Goal: Task Accomplishment & Management: Use online tool/utility

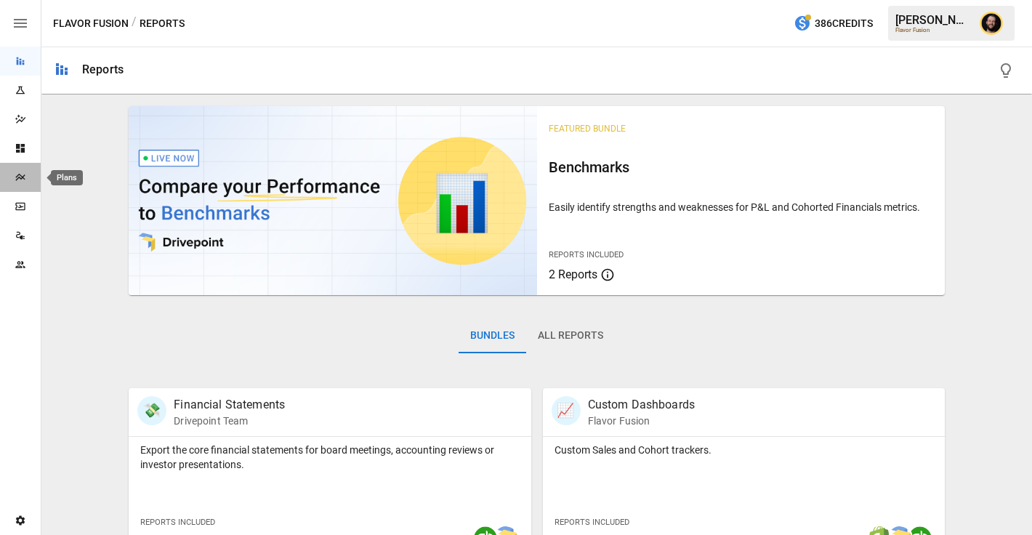
click at [20, 173] on icon "Plans" at bounding box center [21, 178] width 12 height 12
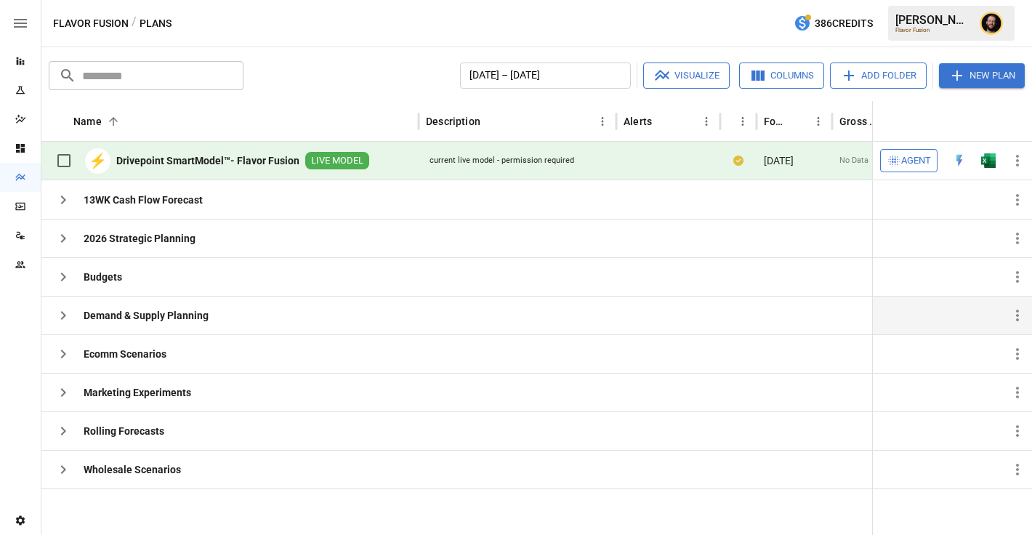
click at [73, 315] on button "button" at bounding box center [63, 315] width 29 height 29
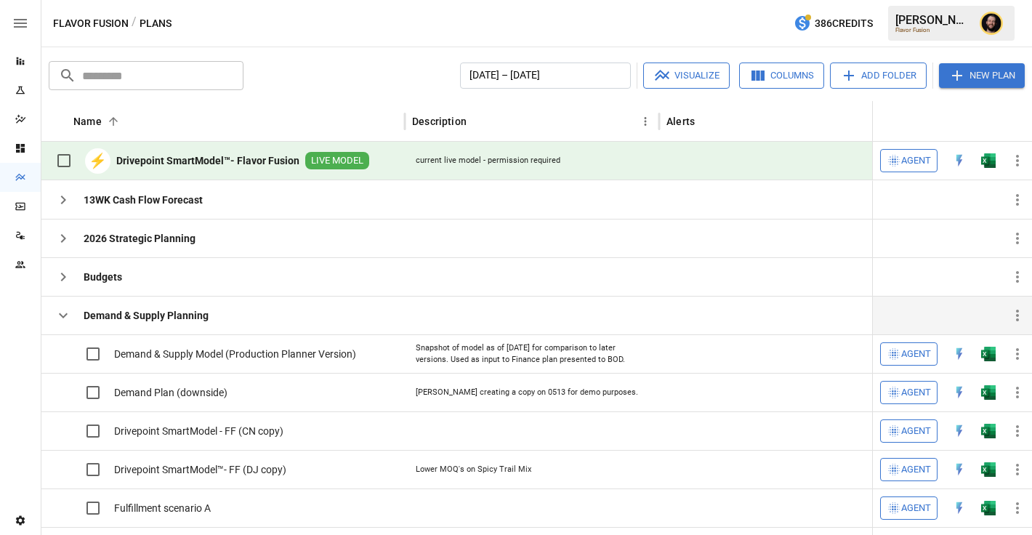
scroll to position [124, 0]
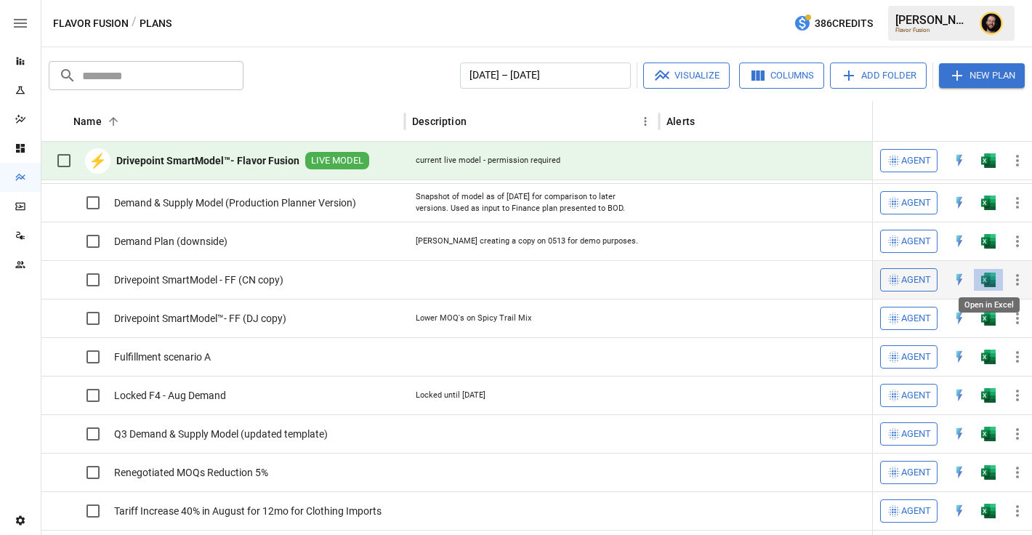
click at [991, 210] on img "Open in Excel" at bounding box center [988, 203] width 15 height 15
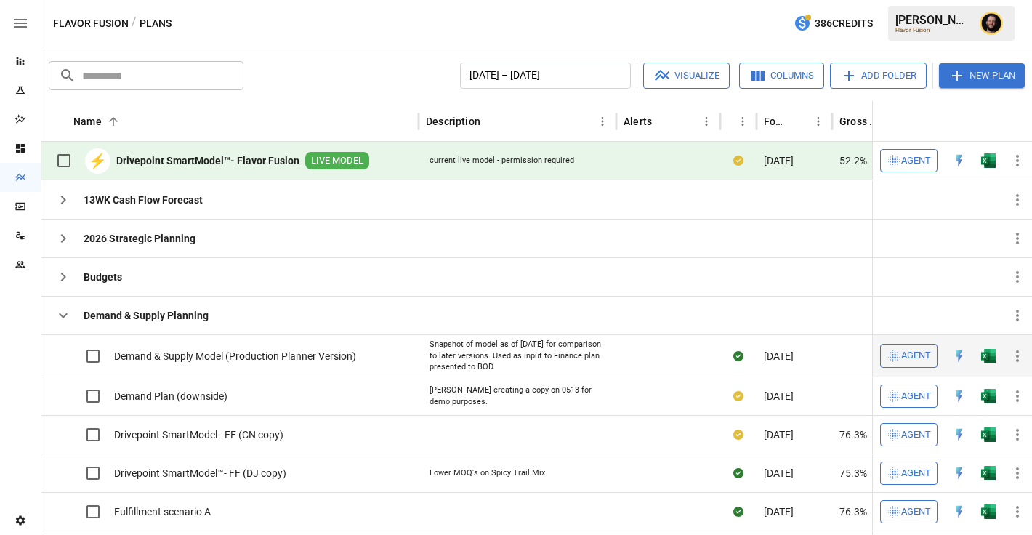
scroll to position [0, 0]
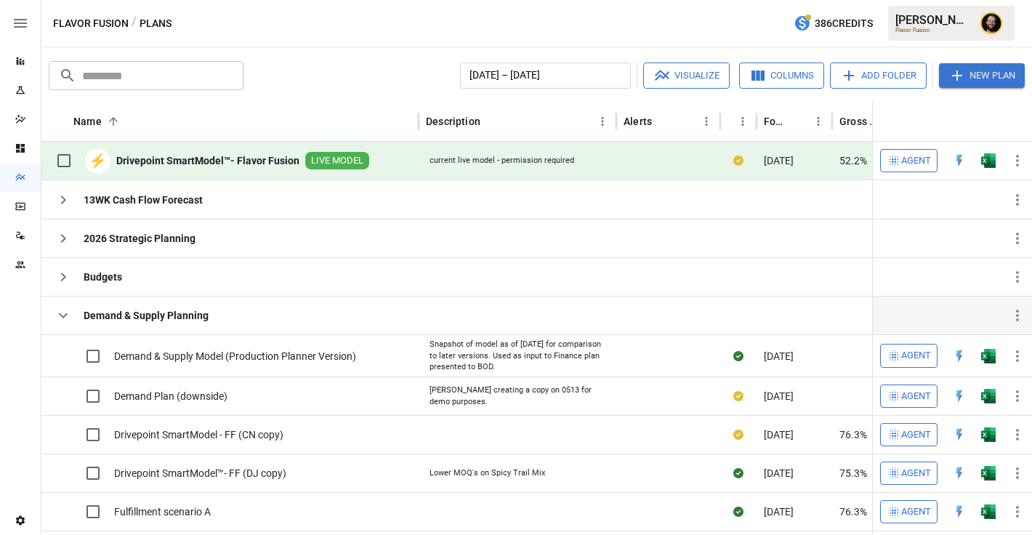
click at [60, 315] on icon "button" at bounding box center [63, 315] width 9 height 5
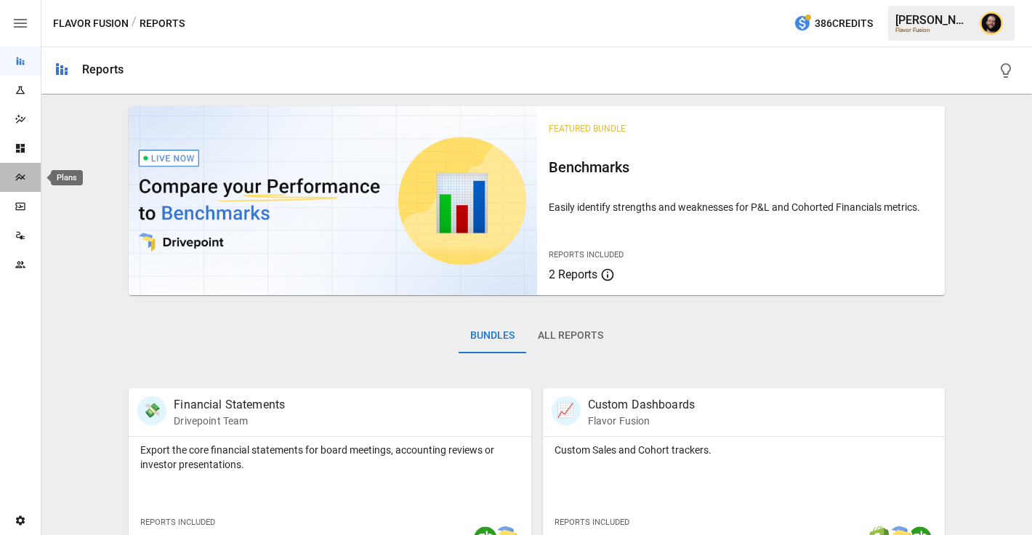
click at [30, 175] on div "Plans" at bounding box center [20, 178] width 41 height 12
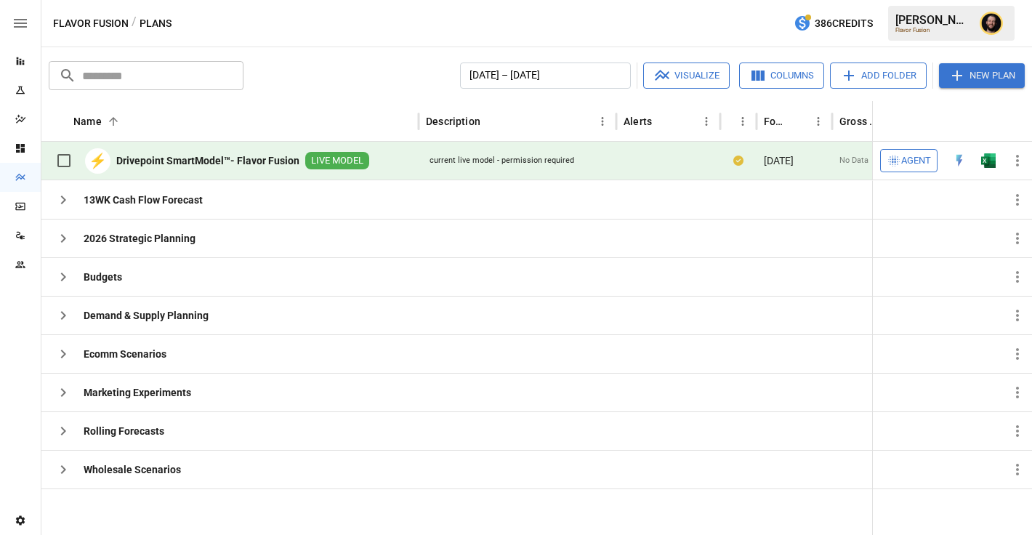
click at [915, 161] on span "Agent" at bounding box center [916, 161] width 30 height 17
